Goal: Communication & Community: Answer question/provide support

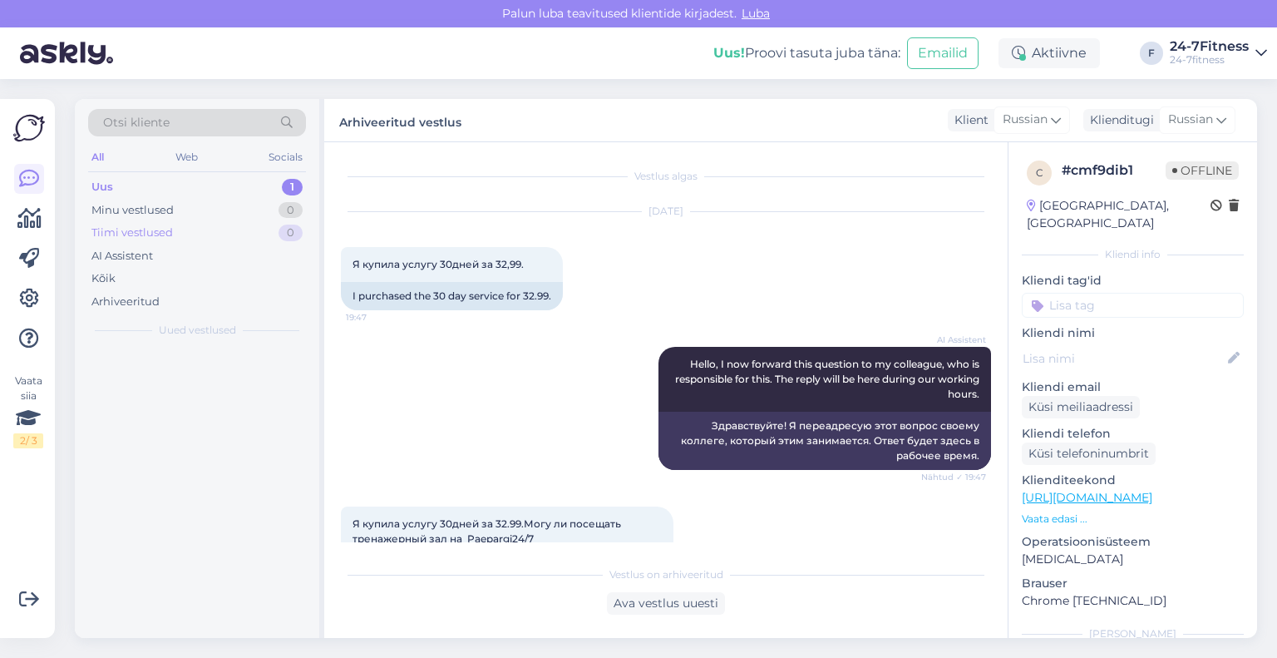
scroll to position [1298, 0]
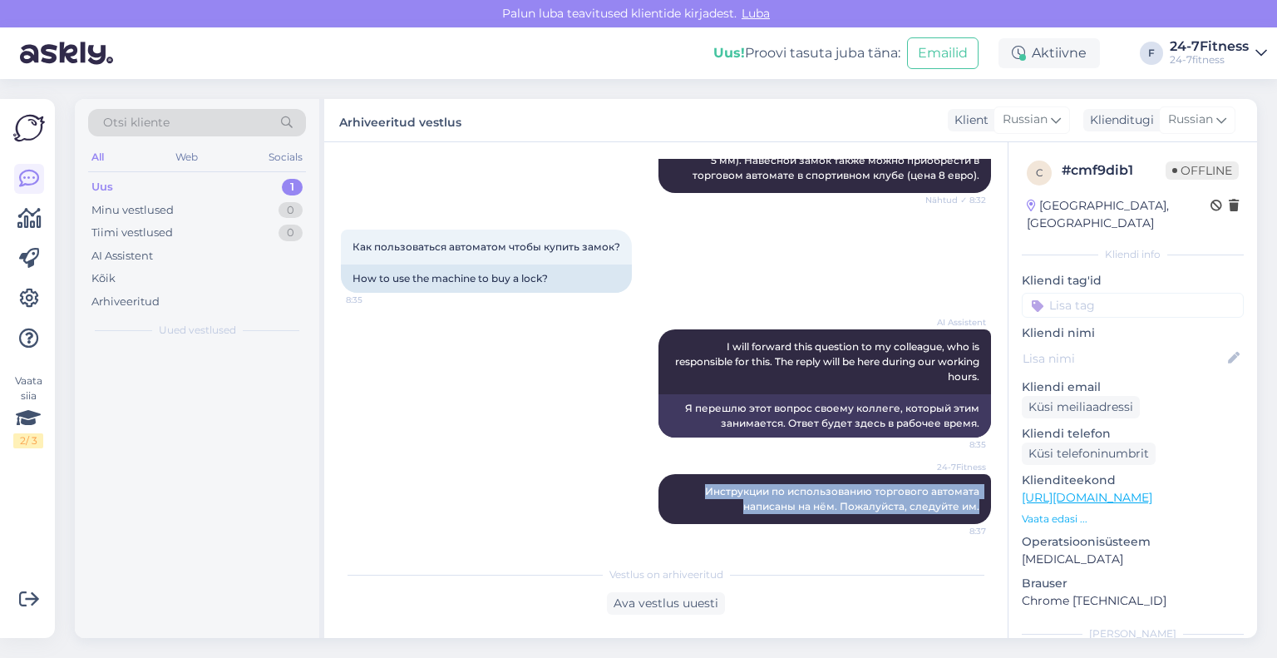
click at [180, 180] on div "Uus 1" at bounding box center [197, 186] width 218 height 23
click at [112, 186] on div "Uus" at bounding box center [102, 187] width 22 height 17
click at [136, 209] on div "Minu vestlused" at bounding box center [132, 210] width 82 height 17
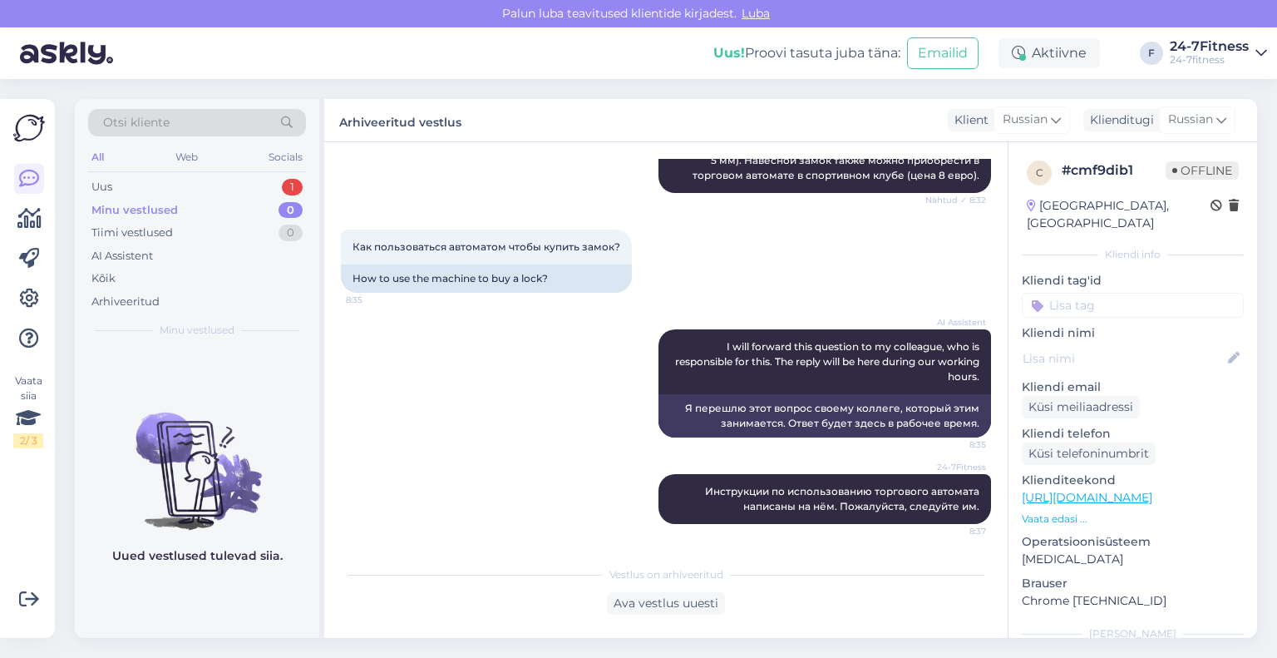
click at [564, 400] on div "AI Assistent I will forward this question to my colleague, who is responsible f…" at bounding box center [666, 383] width 650 height 145
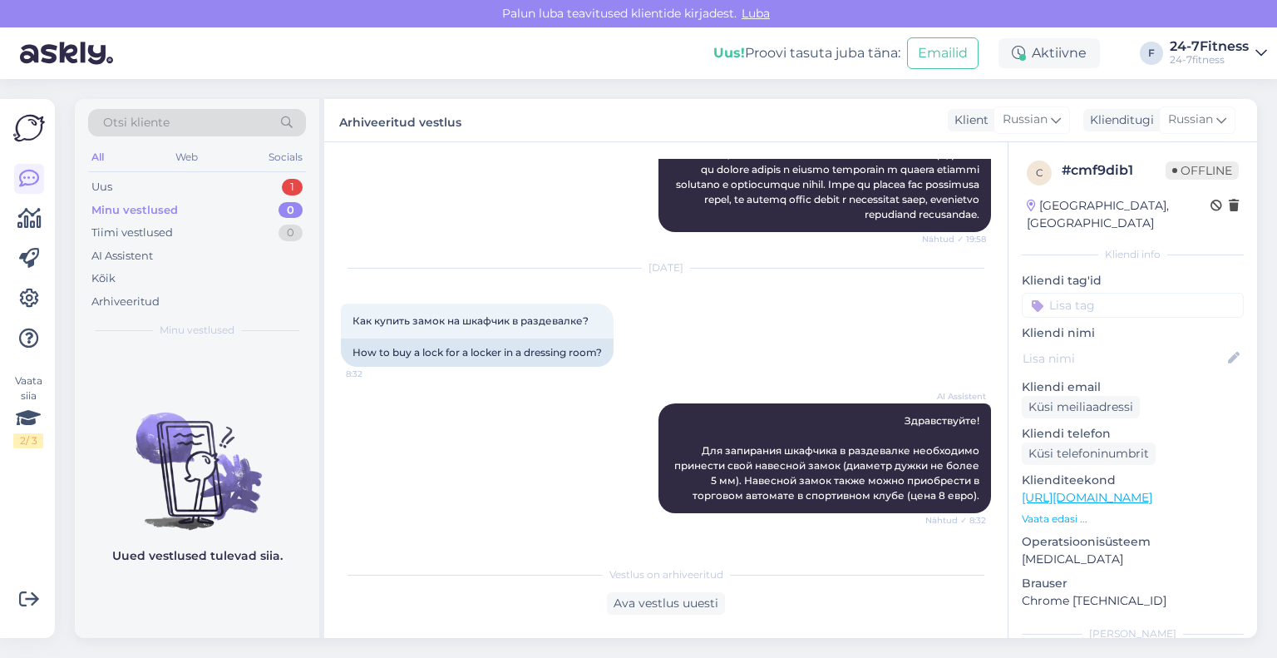
scroll to position [717, 0]
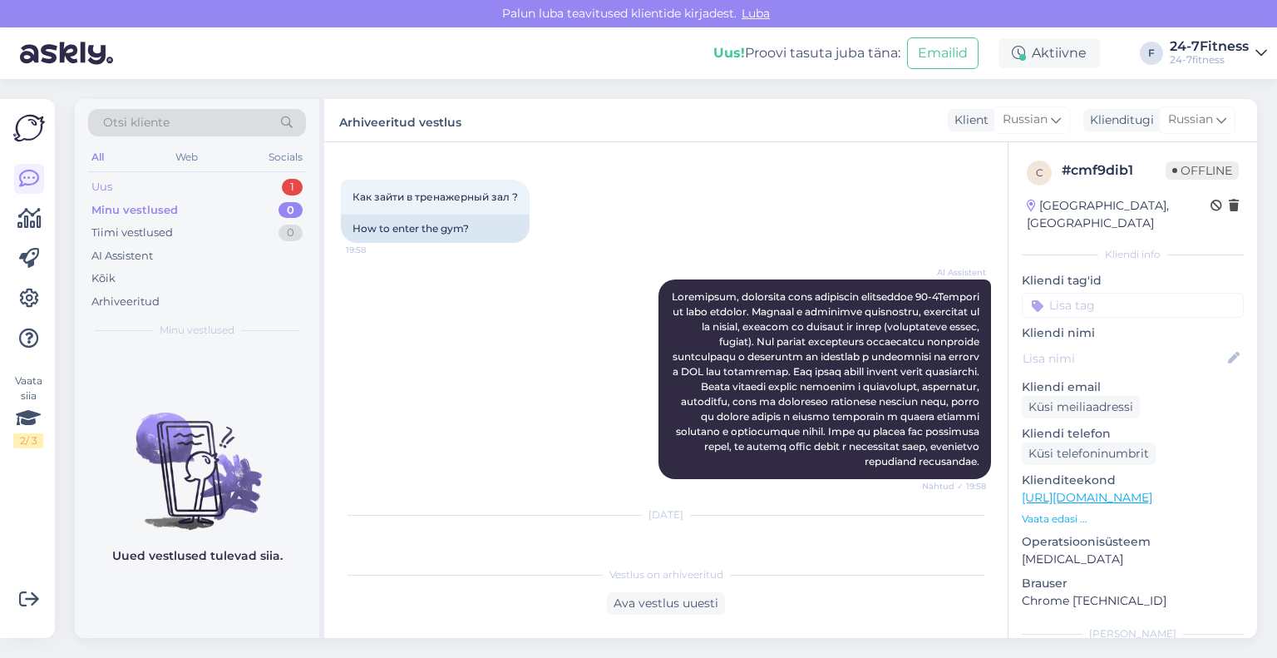
click at [147, 182] on div "Uus 1" at bounding box center [197, 186] width 218 height 23
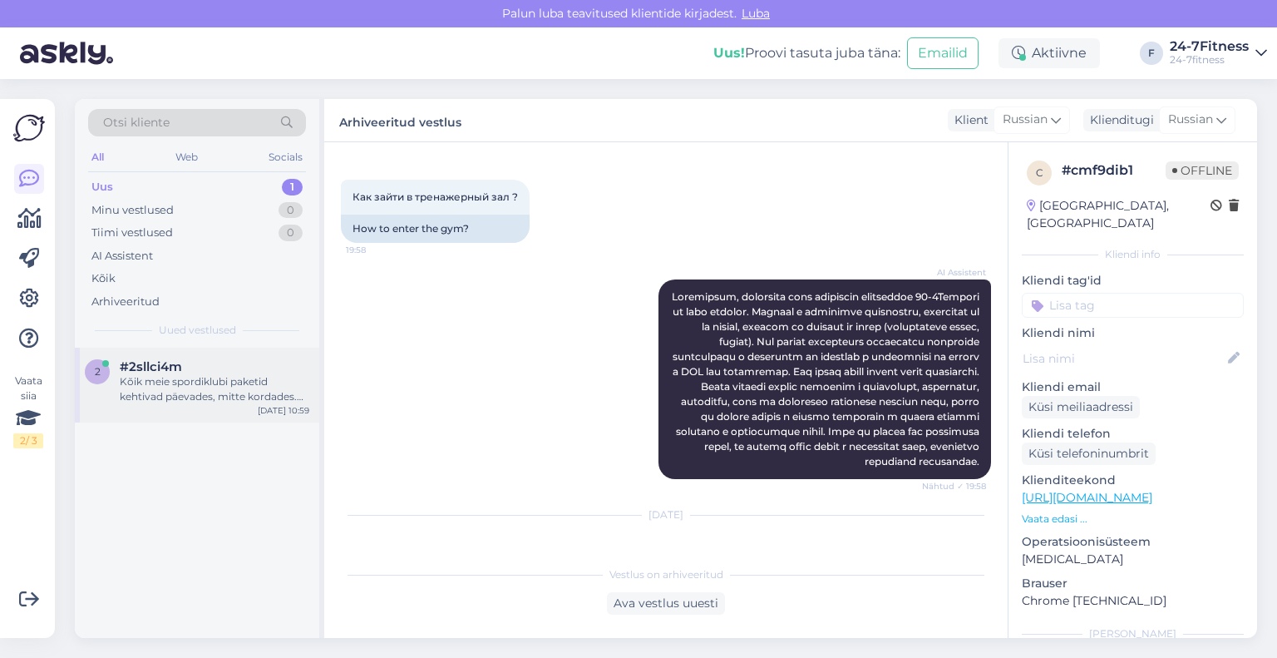
click at [179, 366] on span "#2sllci4m" at bounding box center [151, 366] width 62 height 15
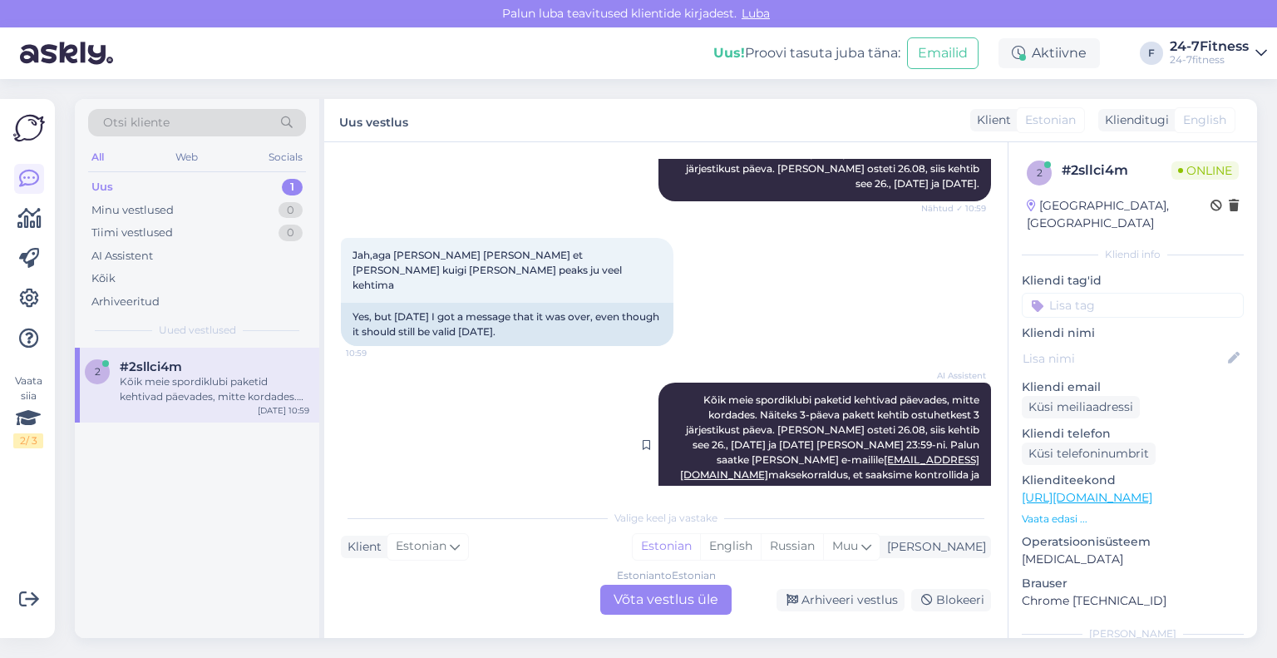
scroll to position [853, 0]
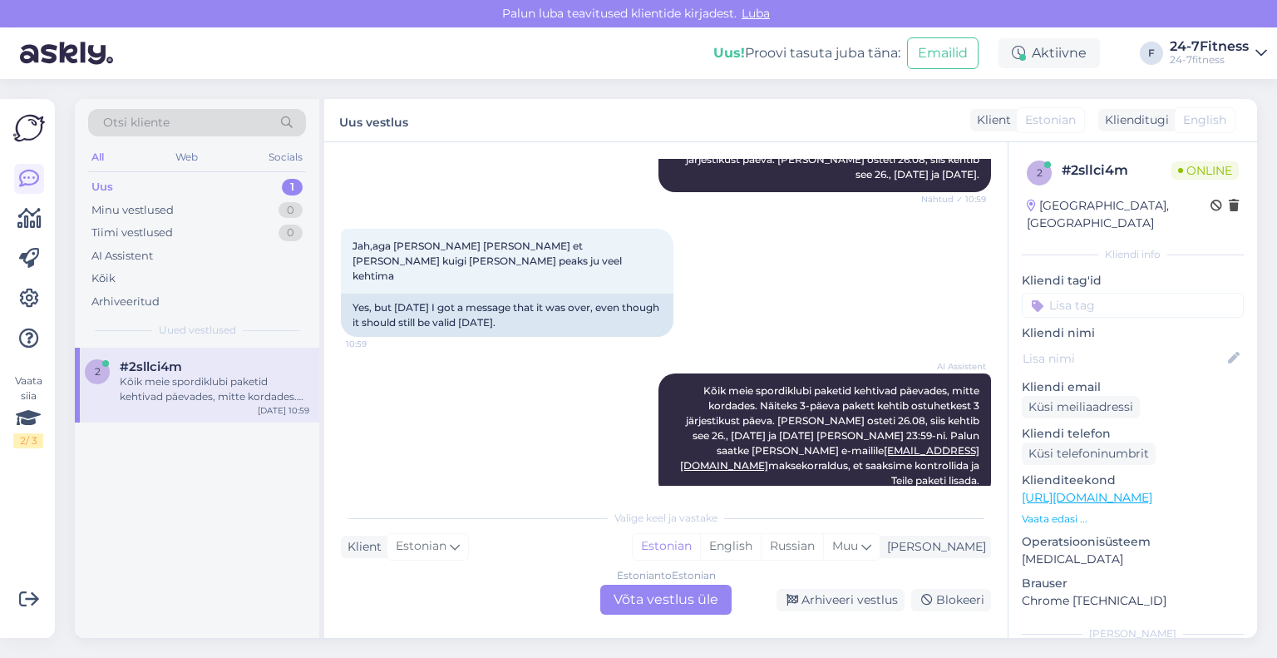
click at [656, 599] on div "Estonian to Estonian Võta vestlus üle" at bounding box center [665, 599] width 131 height 30
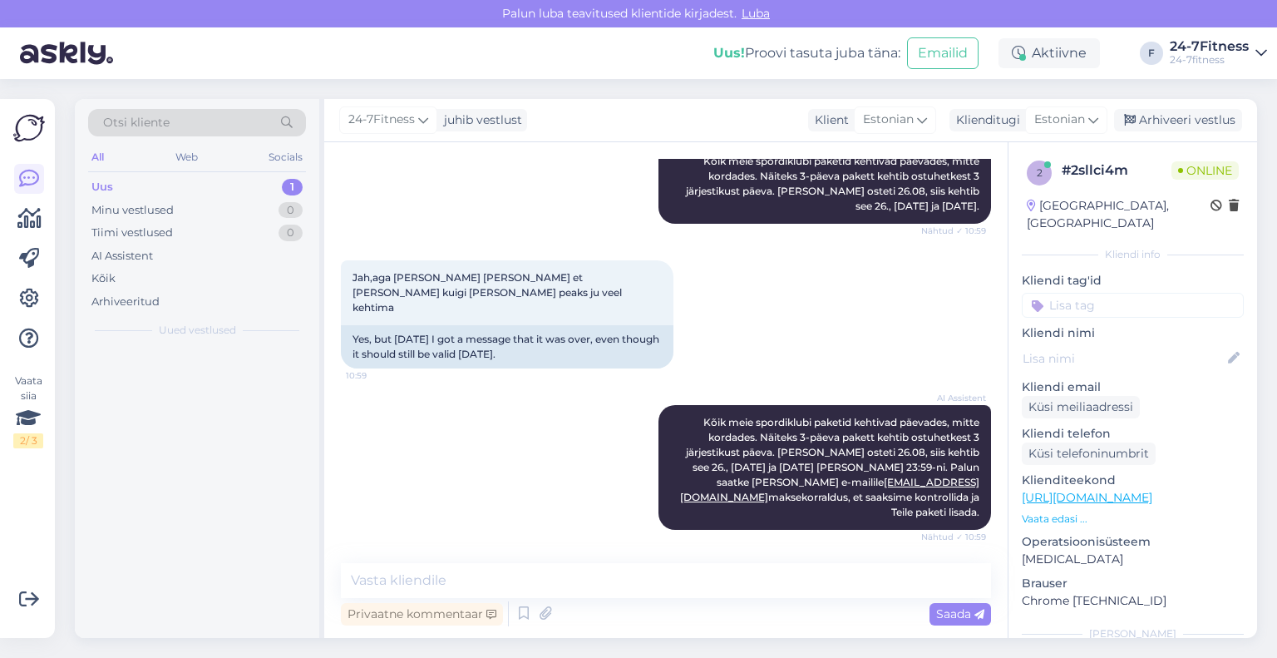
scroll to position [791, 0]
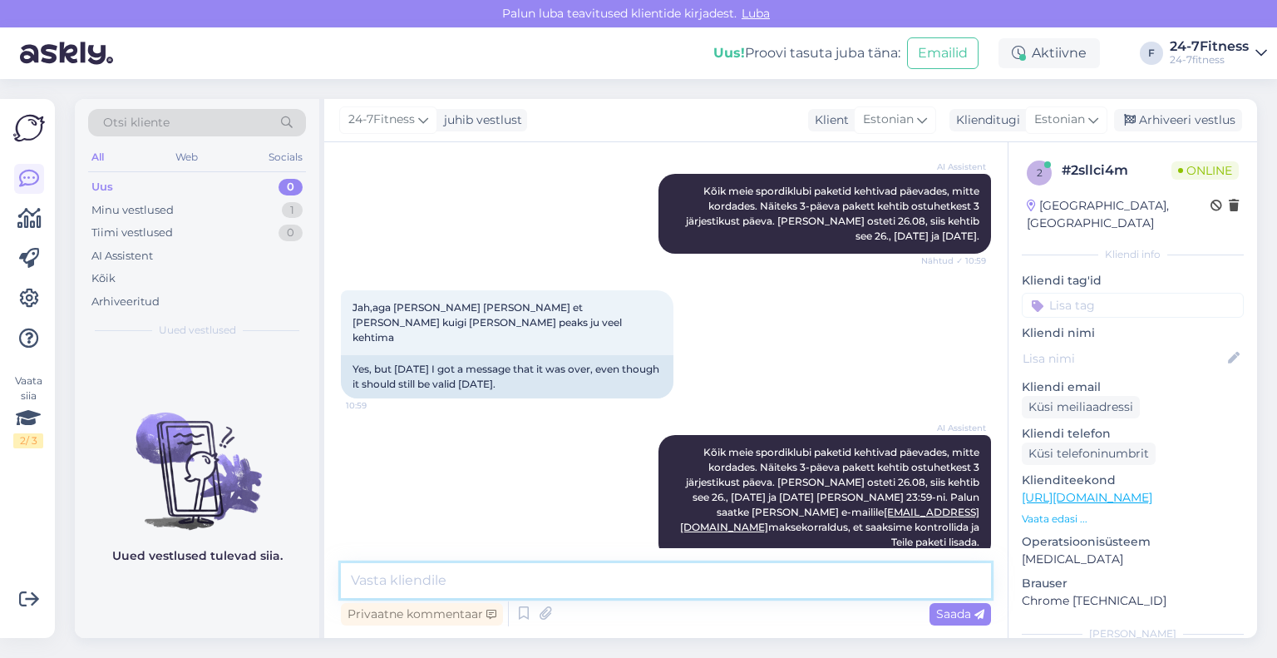
click at [625, 584] on textarea at bounding box center [666, 580] width 650 height 35
type textarea "Palun saatke enda isikukood, et saaksime kontrollida"
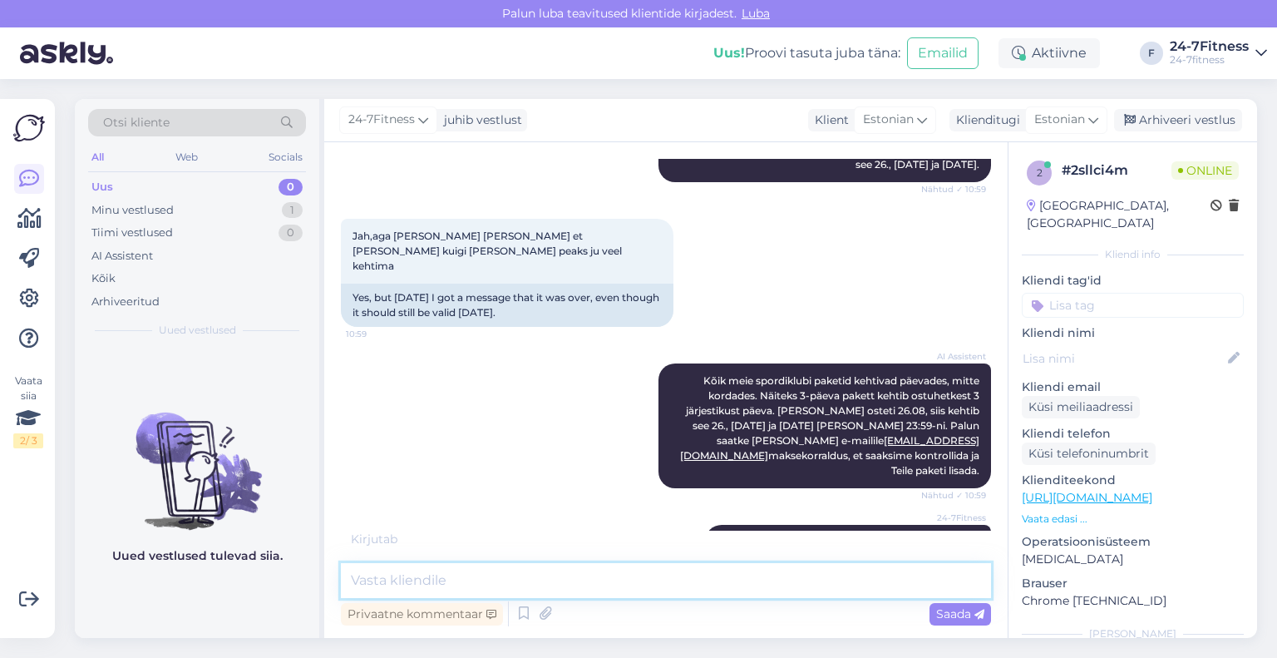
scroll to position [934, 0]
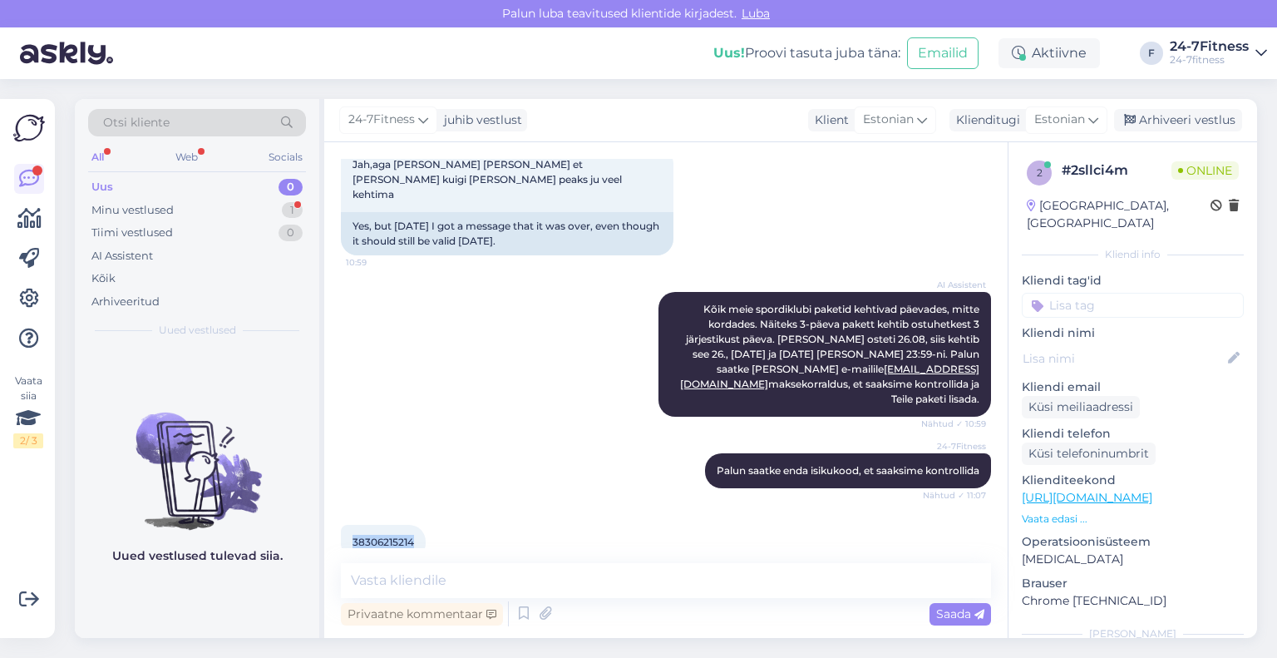
drag, startPoint x: 419, startPoint y: 515, endPoint x: 347, endPoint y: 518, distance: 71.6
click at [347, 525] on div "38306215214 11:08" at bounding box center [383, 542] width 85 height 35
copy span "38306215214"
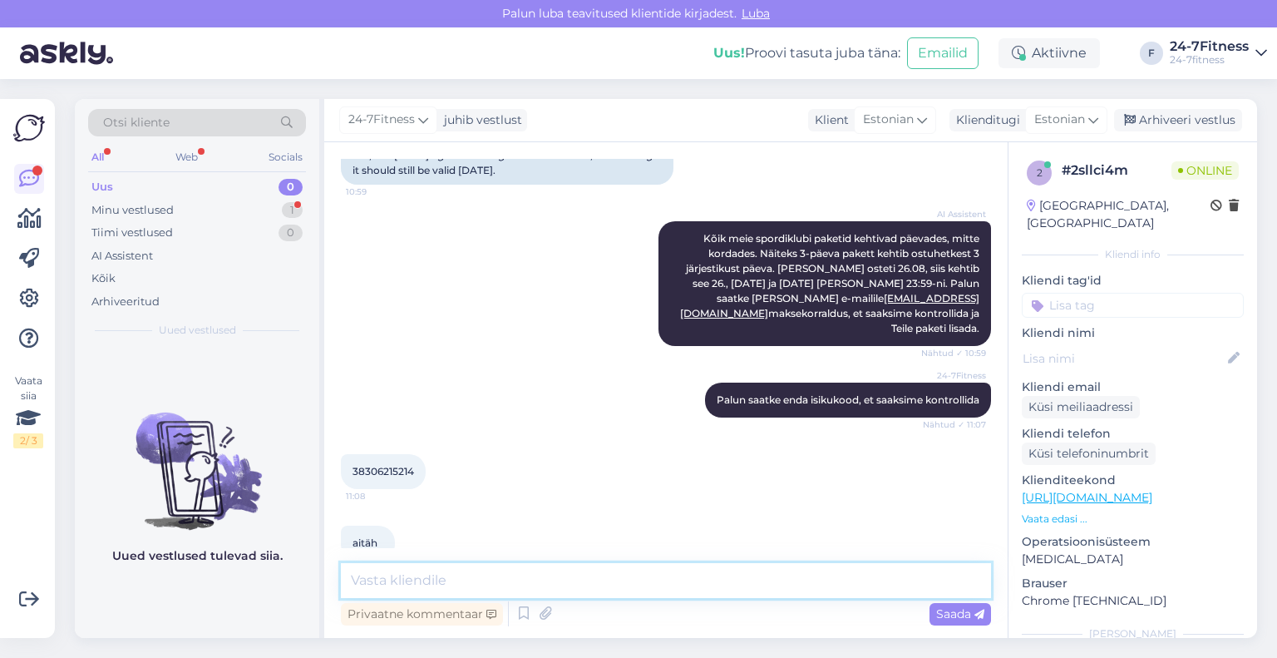
click at [468, 581] on textarea at bounding box center [666, 580] width 650 height 35
type textarea "Vastasime Teile e-[PERSON_NAME]"
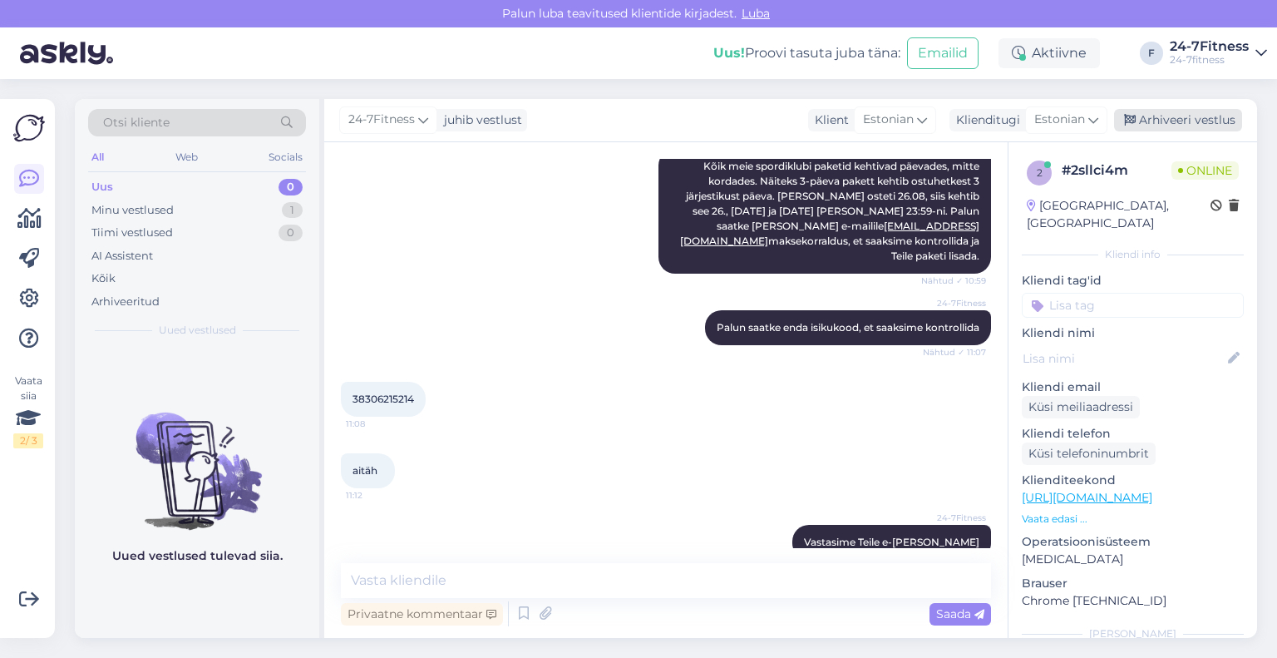
click at [1176, 112] on div "Arhiveeri vestlus" at bounding box center [1178, 120] width 128 height 22
